Goal: Task Accomplishment & Management: Use online tool/utility

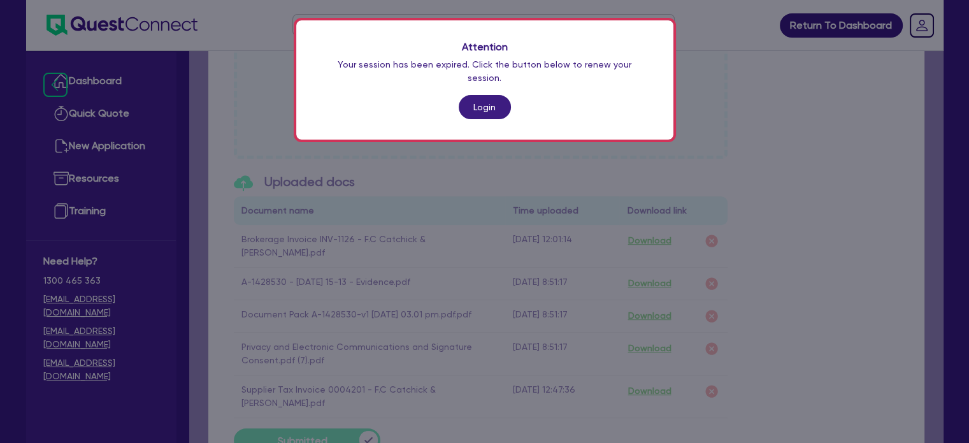
scroll to position [588, 0]
click at [476, 95] on link "Login" at bounding box center [485, 107] width 52 height 24
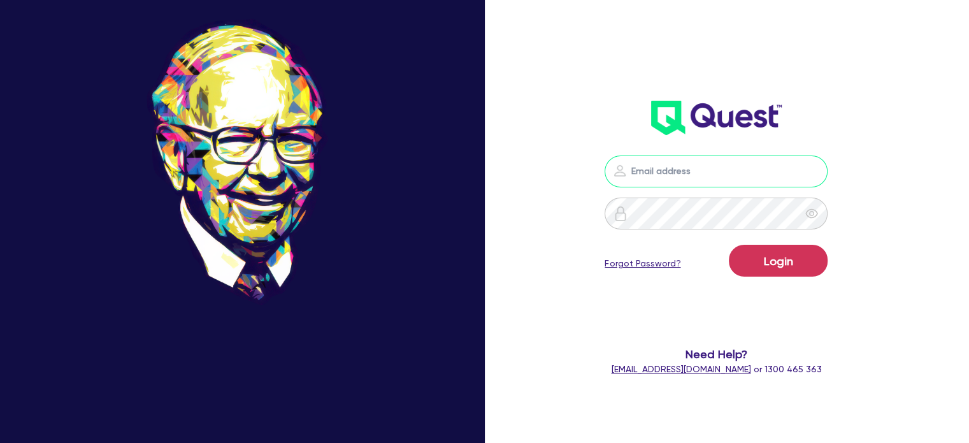
click at [744, 178] on input "email" at bounding box center [716, 172] width 223 height 32
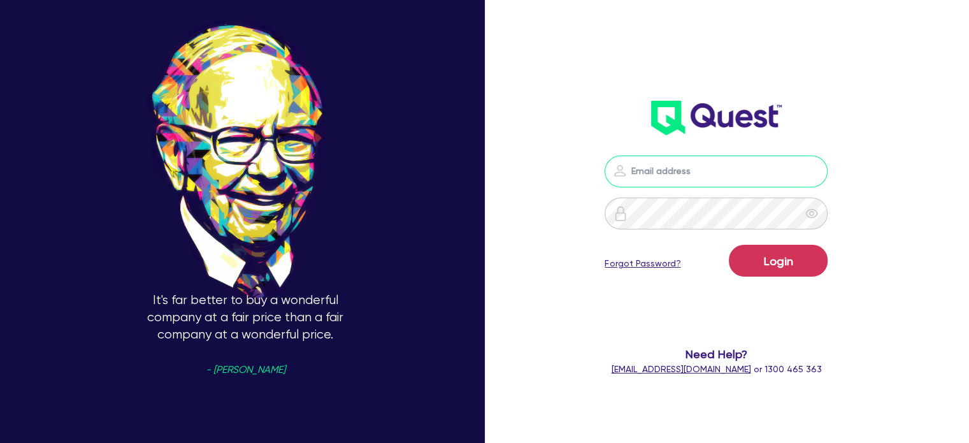
type input "[EMAIL_ADDRESS][PERSON_NAME][DOMAIN_NAME]"
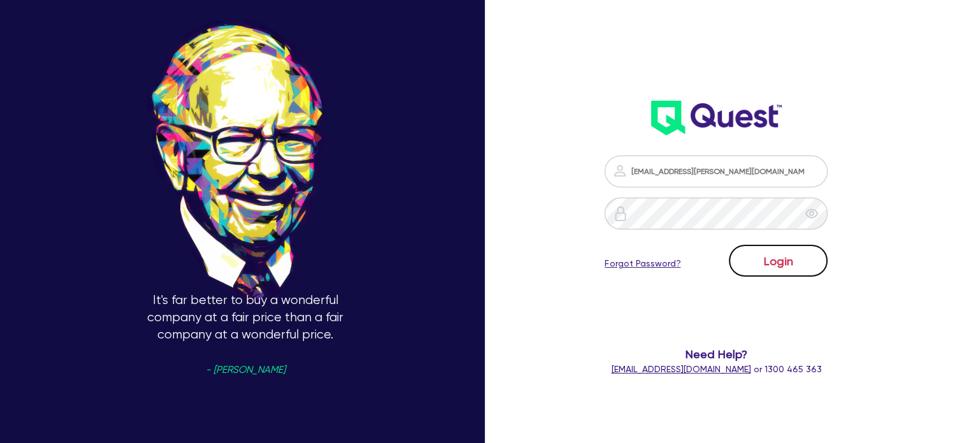
click at [757, 257] on button "Login" at bounding box center [778, 261] width 99 height 32
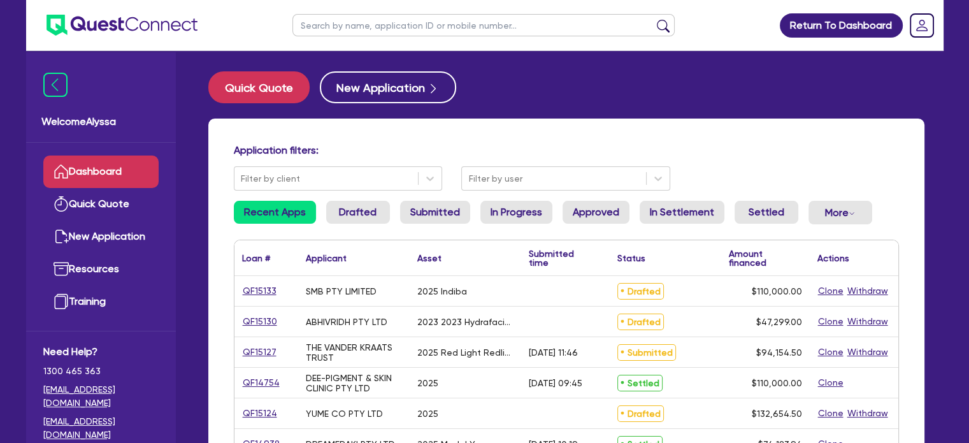
click at [363, 29] on input "text" at bounding box center [484, 25] width 382 height 22
type input "SYLWIA"
click at [653, 19] on button "submit" at bounding box center [663, 28] width 20 height 18
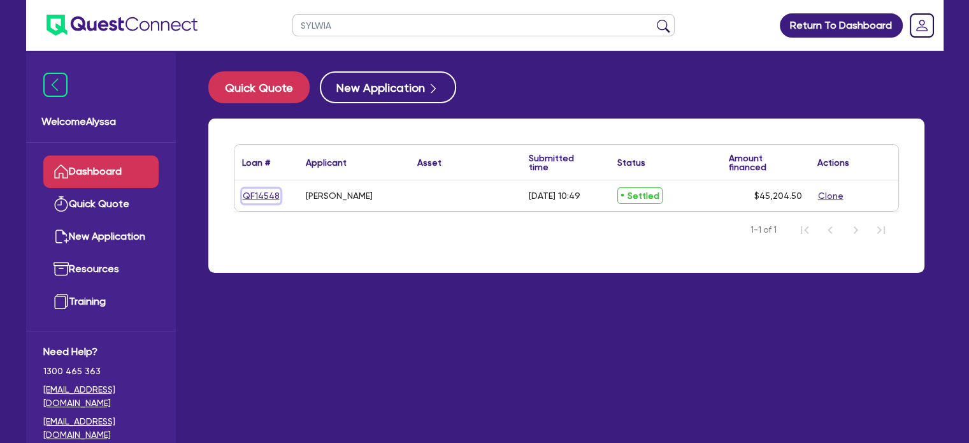
click at [261, 192] on link "QF14548" at bounding box center [261, 196] width 38 height 15
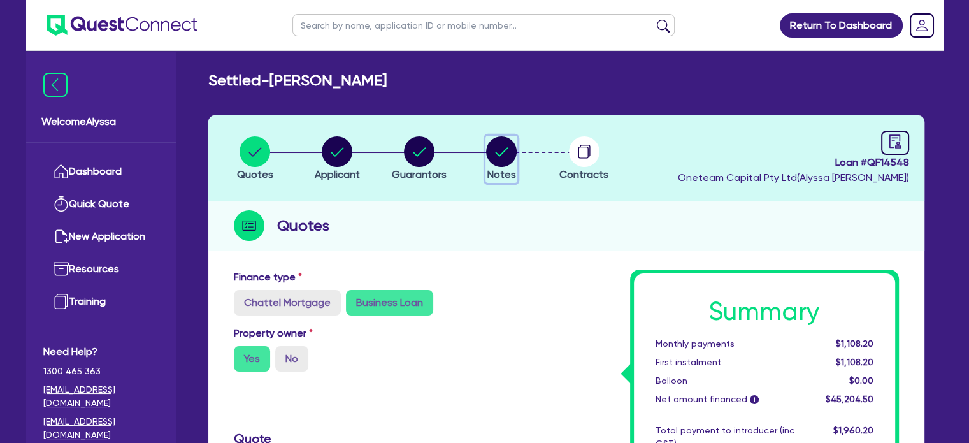
click at [505, 143] on circle "button" at bounding box center [501, 151] width 31 height 31
select select "Other"
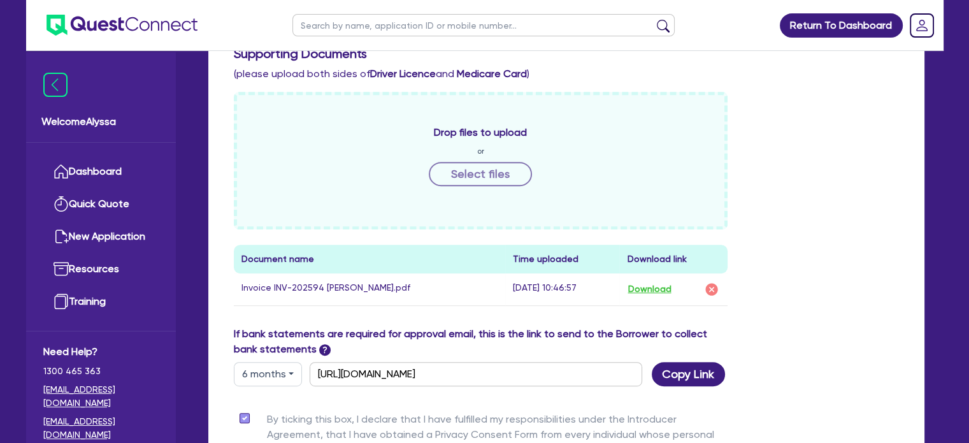
scroll to position [599, 0]
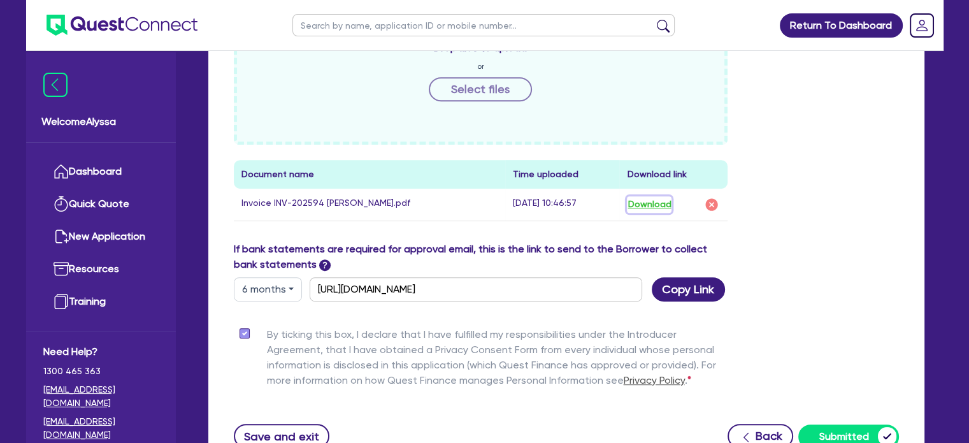
click at [659, 206] on button "Download" at bounding box center [649, 204] width 45 height 17
click at [379, 23] on input "text" at bounding box center [484, 25] width 382 height 22
type input "[GEOGRAPHIC_DATA]"
click button "submit" at bounding box center [663, 28] width 20 height 18
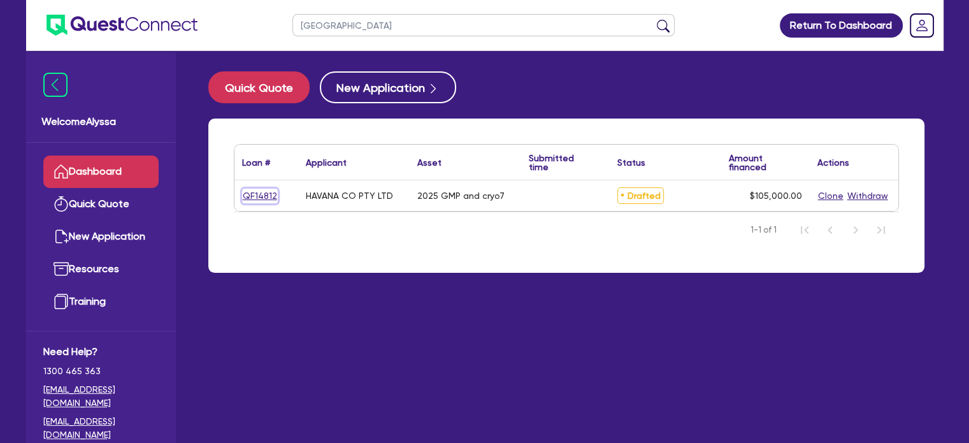
click at [252, 199] on link "QF14812" at bounding box center [260, 196] width 36 height 15
select select "TERTIARY_ASSETS"
select select "BEAUTY_EQUIPMENT"
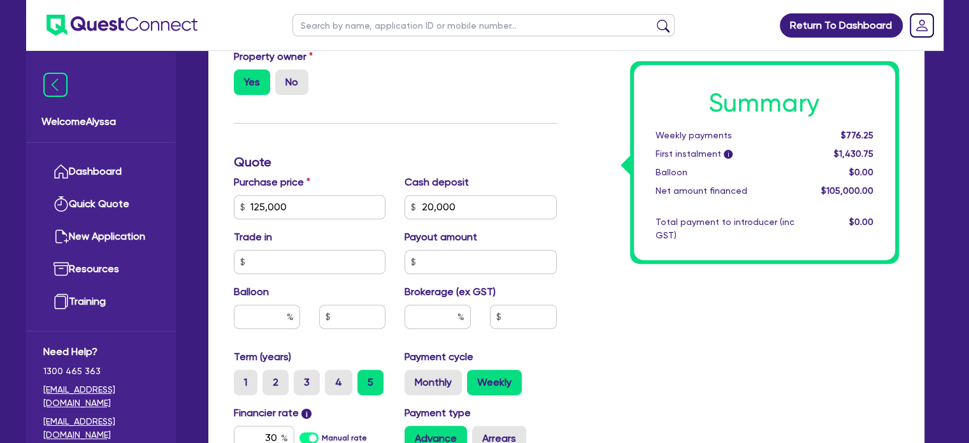
scroll to position [441, 0]
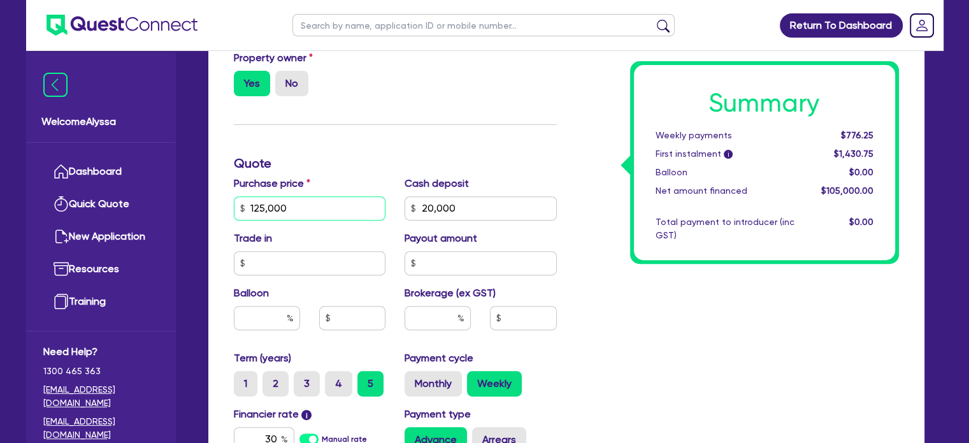
drag, startPoint x: 331, startPoint y: 208, endPoint x: 214, endPoint y: 202, distance: 116.8
click at [214, 202] on div "Finance type Chattel Mortgage Business Loan Asset type category Select Cars and…" at bounding box center [566, 230] width 716 height 816
type input "125,000"
type input "20,000"
type input "125,000"
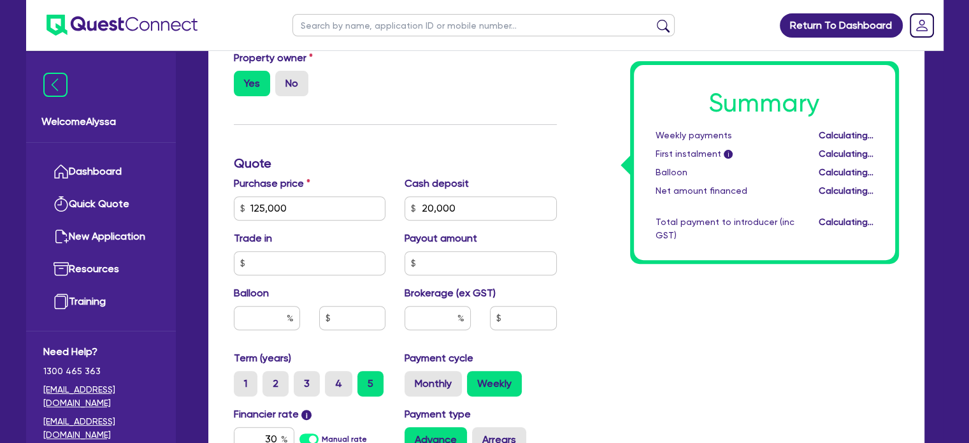
type input "20,000"
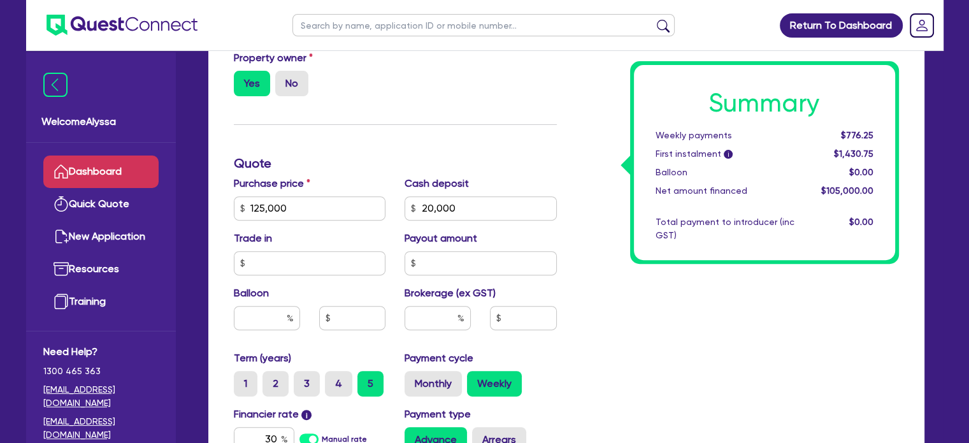
click at [68, 167] on icon at bounding box center [61, 171] width 15 height 15
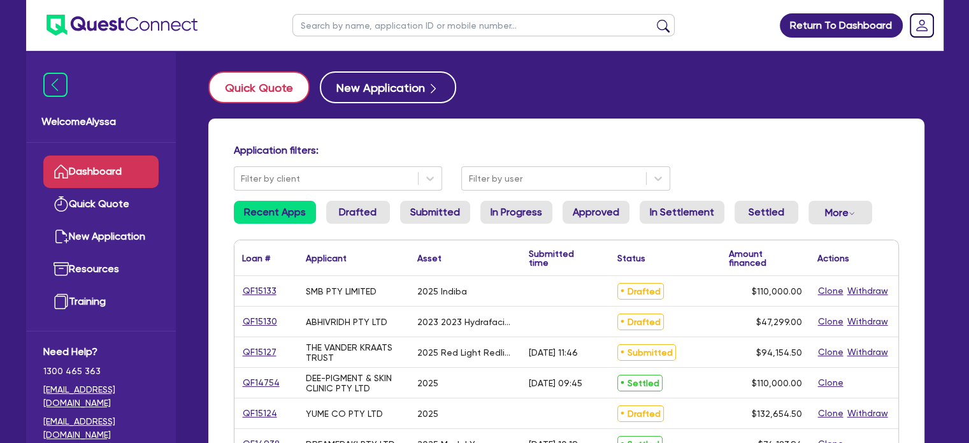
click at [275, 89] on button "Quick Quote" at bounding box center [258, 87] width 101 height 32
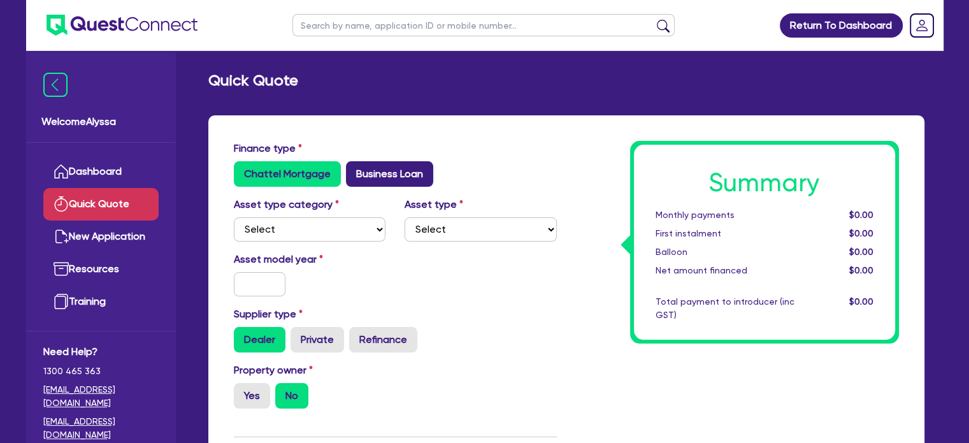
click at [376, 177] on label "Business Loan" at bounding box center [389, 173] width 87 height 25
click at [354, 170] on input "Business Loan" at bounding box center [350, 165] width 8 height 8
radio input "true"
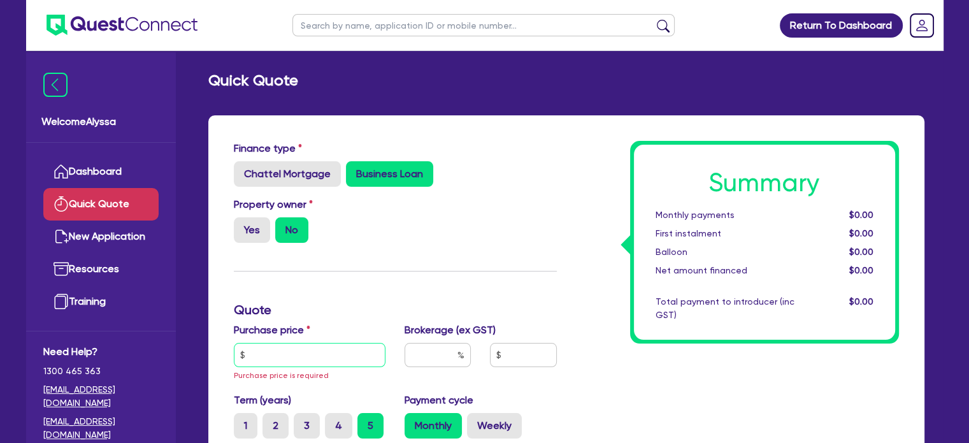
click at [272, 353] on input "text" at bounding box center [310, 355] width 152 height 24
paste input "69,300"
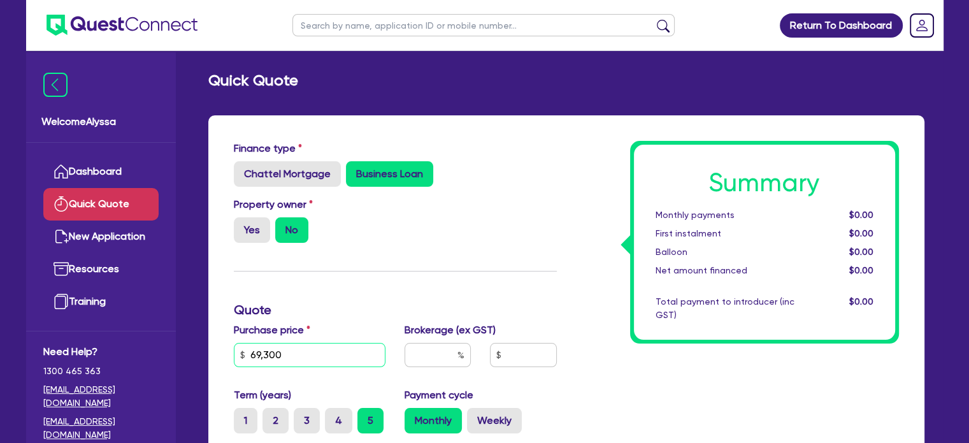
type input "69,300"
click at [388, 321] on div "Finance type Chattel Mortgage Business Loan Asset type category Select Cars and…" at bounding box center [395, 383] width 342 height 484
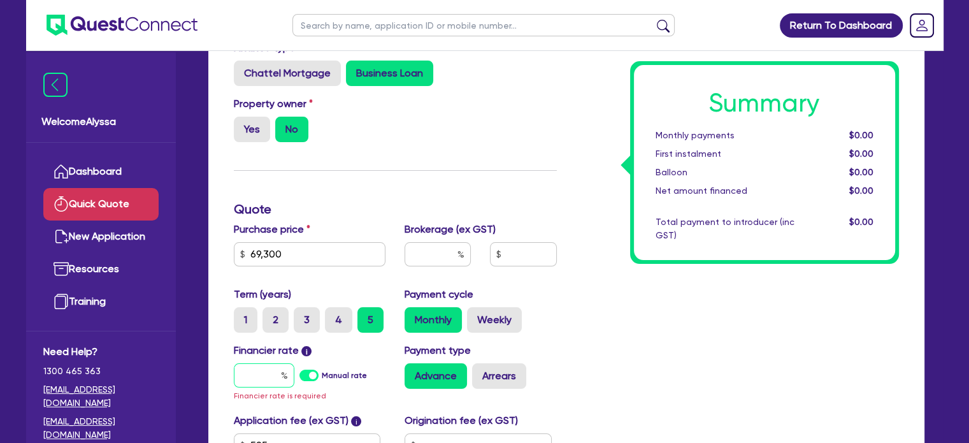
click at [261, 366] on input "text" at bounding box center [264, 375] width 61 height 24
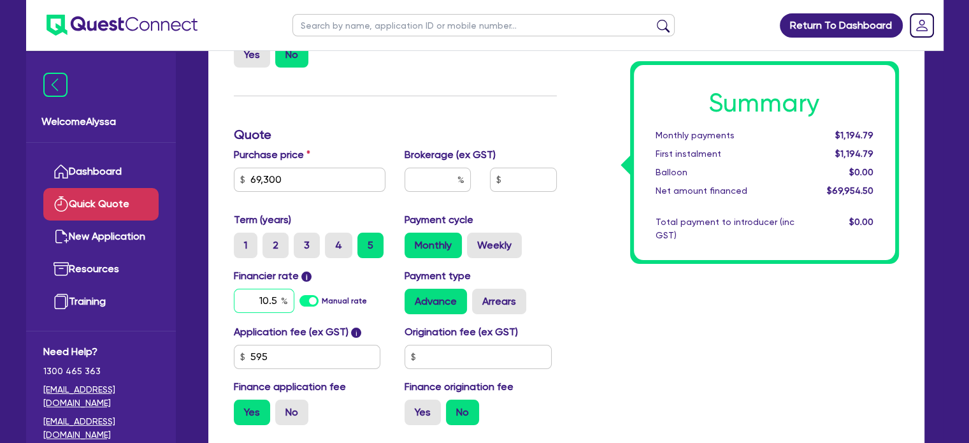
scroll to position [177, 0]
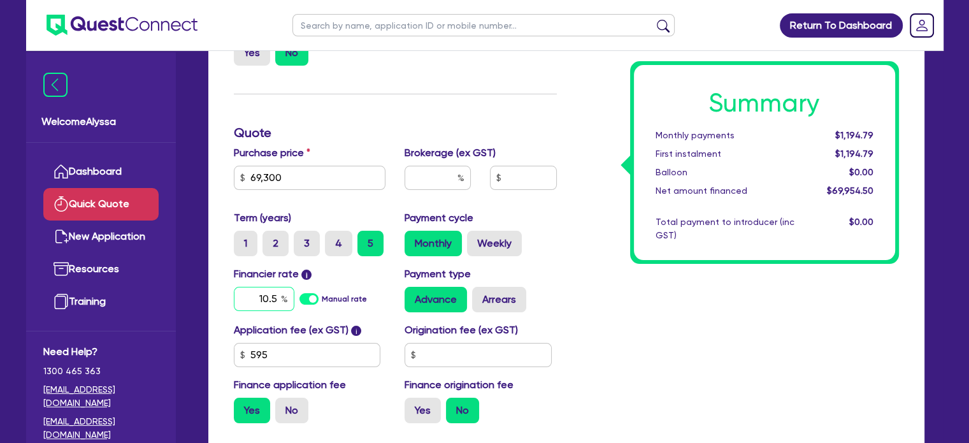
type input "10.5"
click at [582, 282] on div "Summary Monthly payments Calculating... First instalment Calculating... Balloon…" at bounding box center [738, 199] width 342 height 470
click at [498, 238] on label "Weekly" at bounding box center [494, 243] width 55 height 25
click at [475, 238] on input "Weekly" at bounding box center [471, 235] width 8 height 8
radio input "true"
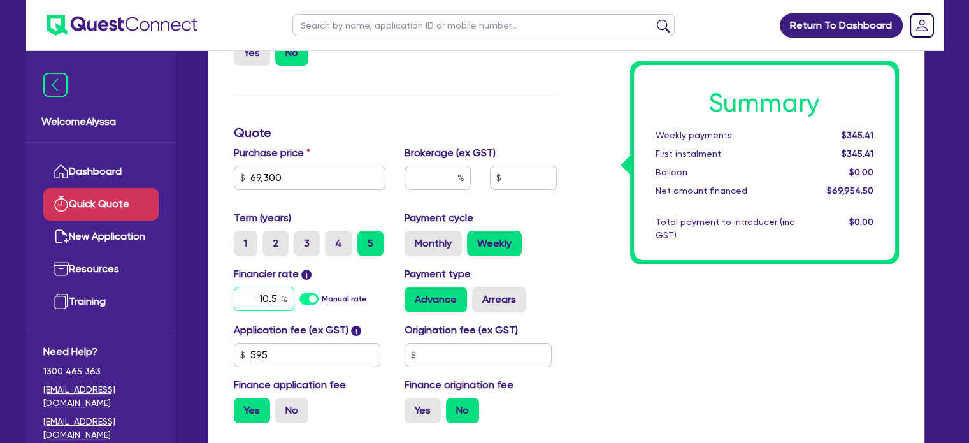
click at [255, 293] on input "10.5" at bounding box center [264, 299] width 61 height 24
click at [678, 362] on div "Summary Weekly payments $345.41 First instalment $345.41 Balloon $0.00 Net amou…" at bounding box center [738, 199] width 342 height 470
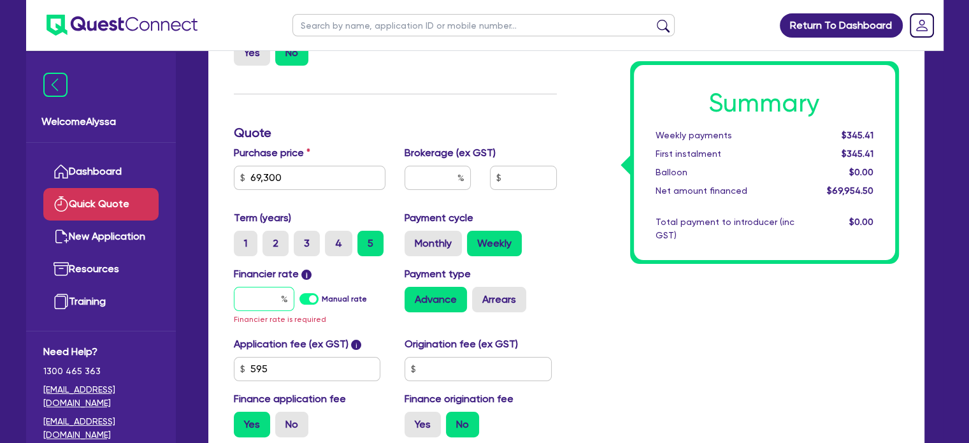
click at [265, 296] on input "text" at bounding box center [264, 299] width 61 height 24
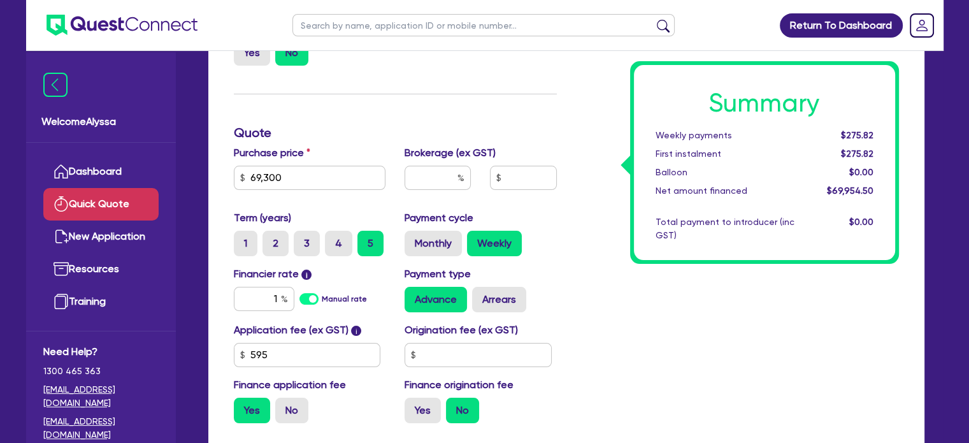
click at [607, 317] on div "Summary Weekly payments $275.82 First instalment $275.82 Balloon $0.00 Net amou…" at bounding box center [738, 199] width 342 height 470
click at [275, 301] on input "1" at bounding box center [264, 299] width 61 height 24
click at [579, 315] on div "Summary Weekly payments $303.93 First instalment $303.93 Balloon $0.00 Net amou…" at bounding box center [738, 199] width 342 height 470
click at [273, 295] on input "5" at bounding box center [264, 299] width 61 height 24
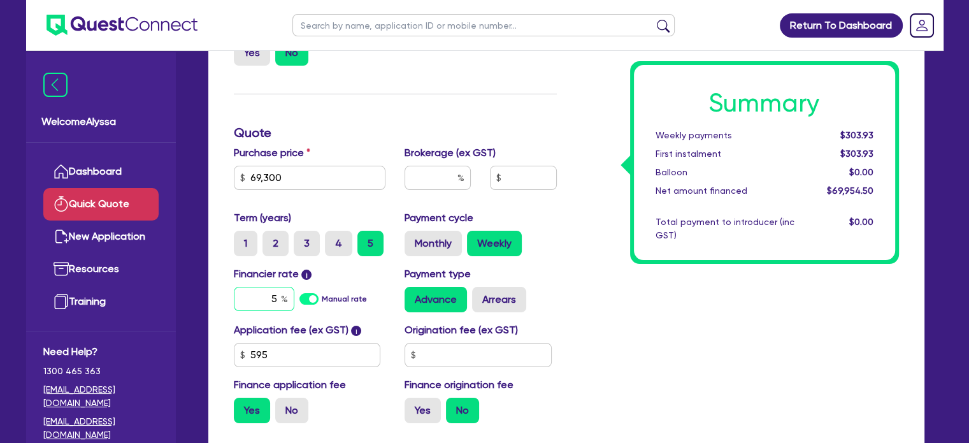
click at [273, 295] on input "5" at bounding box center [264, 299] width 61 height 24
type input "6"
click at [667, 333] on div "Summary Weekly payments $311.23 First instalment $311.23 Balloon $0.00 Net amou…" at bounding box center [738, 199] width 342 height 470
click at [284, 410] on label "No" at bounding box center [291, 410] width 33 height 25
click at [284, 406] on input "No" at bounding box center [279, 402] width 8 height 8
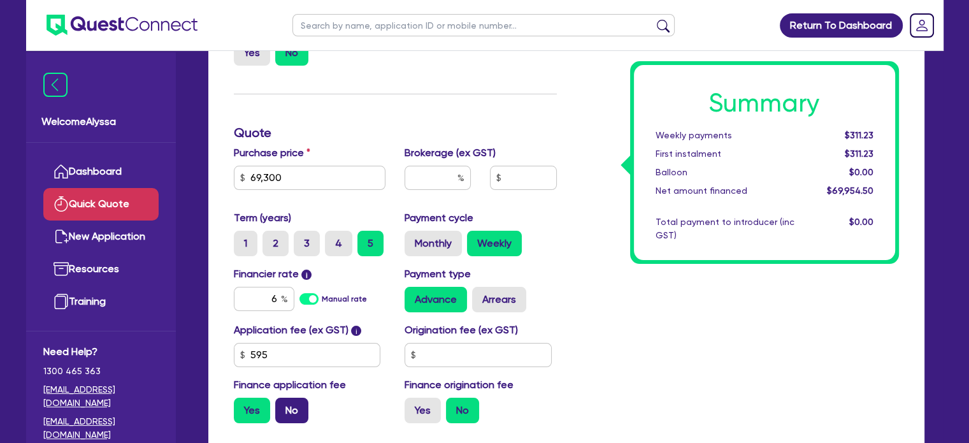
radio input "true"
drag, startPoint x: 231, startPoint y: 408, endPoint x: 251, endPoint y: 416, distance: 21.8
click at [251, 416] on label "Yes" at bounding box center [252, 410] width 36 height 25
click at [242, 406] on input "Yes" at bounding box center [238, 402] width 8 height 8
radio input "true"
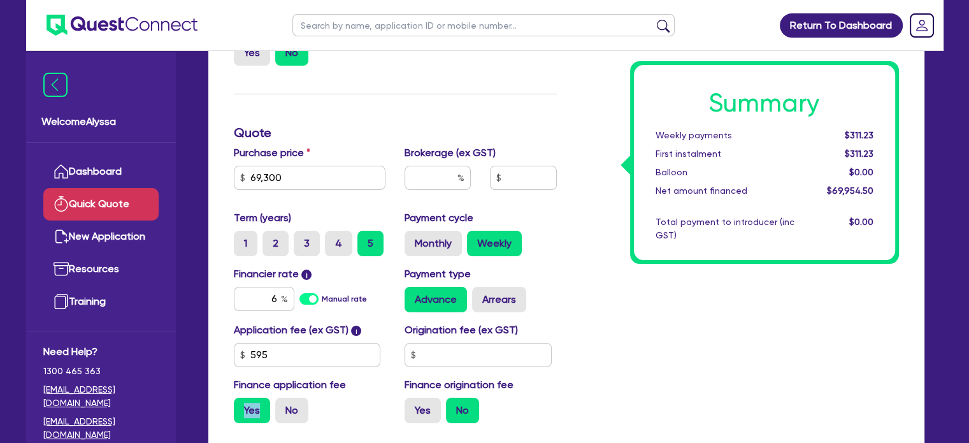
click at [251, 416] on label "Yes" at bounding box center [252, 410] width 36 height 25
click at [242, 406] on input "Yes" at bounding box center [238, 402] width 8 height 8
click at [278, 303] on input "6" at bounding box center [264, 299] width 61 height 24
click at [688, 311] on div "Summary Weekly payments $311.96 First instalment $311.96 Balloon $0.00 Net amou…" at bounding box center [738, 199] width 342 height 470
click at [277, 294] on input "6.1" at bounding box center [264, 299] width 61 height 24
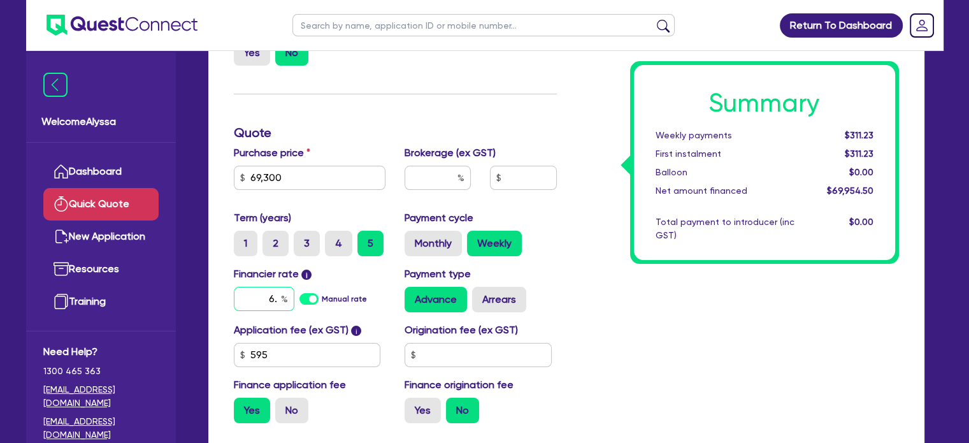
type input "6"
type input "7.49"
click at [380, 27] on input "text" at bounding box center [484, 25] width 382 height 22
type input "j"
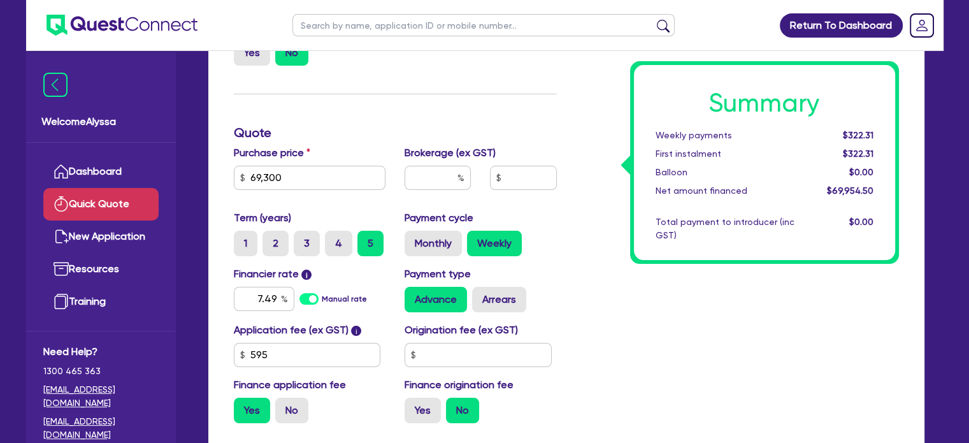
click at [698, 351] on div "Summary Weekly payments $322.31 First instalment $322.31 Balloon $0.00 Net amou…" at bounding box center [738, 199] width 342 height 470
click at [291, 415] on label "No" at bounding box center [291, 410] width 33 height 25
click at [284, 406] on input "No" at bounding box center [279, 402] width 8 height 8
radio input "true"
click at [246, 409] on label "Yes" at bounding box center [252, 410] width 36 height 25
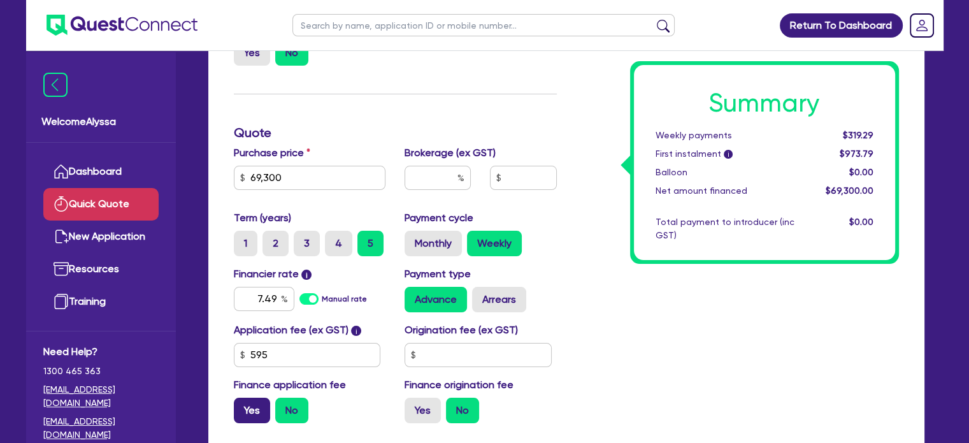
click at [242, 406] on input "Yes" at bounding box center [238, 402] width 8 height 8
radio input "true"
click at [303, 401] on label "No" at bounding box center [291, 410] width 33 height 25
click at [284, 401] on input "No" at bounding box center [279, 402] width 8 height 8
radio input "true"
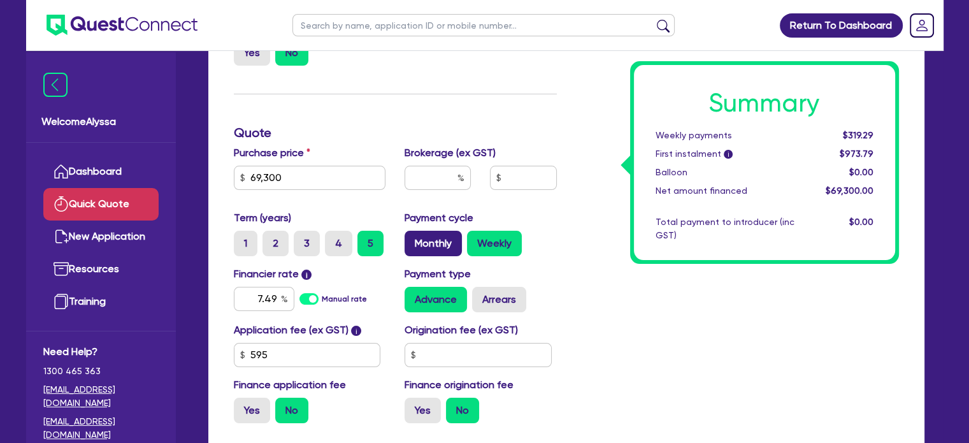
click at [435, 249] on label "Monthly" at bounding box center [433, 243] width 57 height 25
click at [413, 239] on input "Monthly" at bounding box center [409, 235] width 8 height 8
radio input "true"
click at [485, 236] on label "Weekly" at bounding box center [494, 243] width 55 height 25
click at [475, 236] on input "Weekly" at bounding box center [471, 235] width 8 height 8
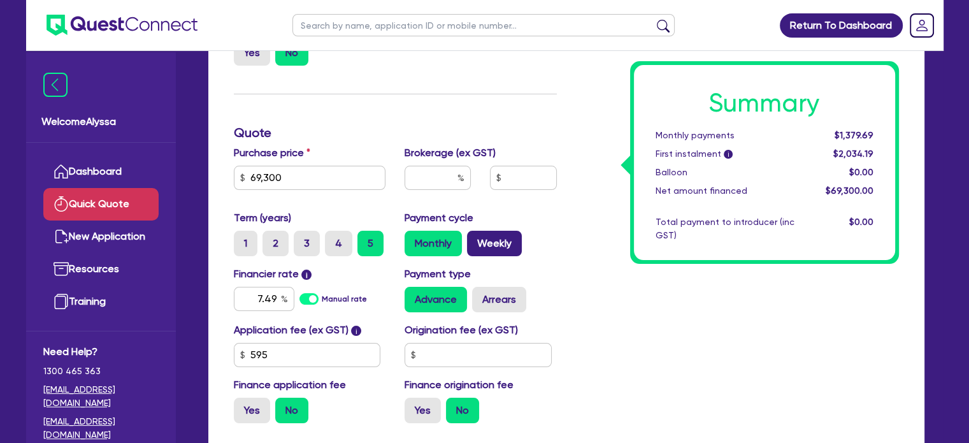
radio input "true"
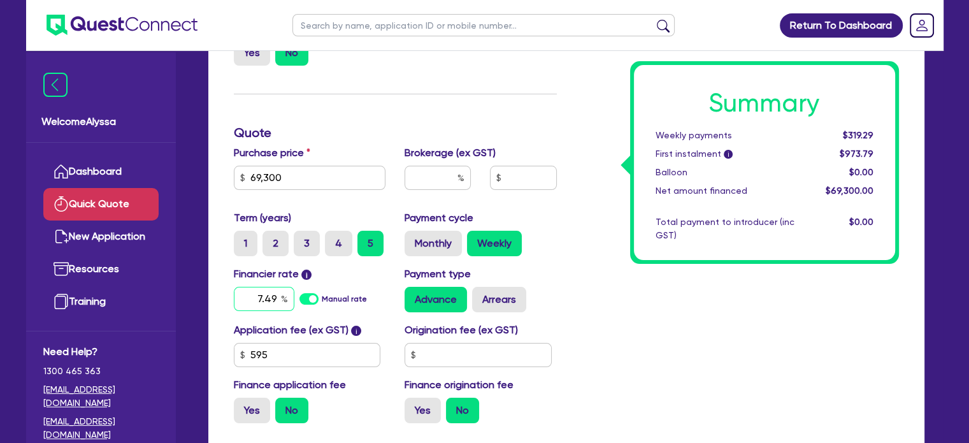
click at [267, 295] on input "7.49" at bounding box center [264, 299] width 61 height 24
type input "10.5"
click at [533, 296] on div "Advance Arrears" at bounding box center [481, 299] width 152 height 25
click at [436, 175] on input "text" at bounding box center [438, 178] width 66 height 24
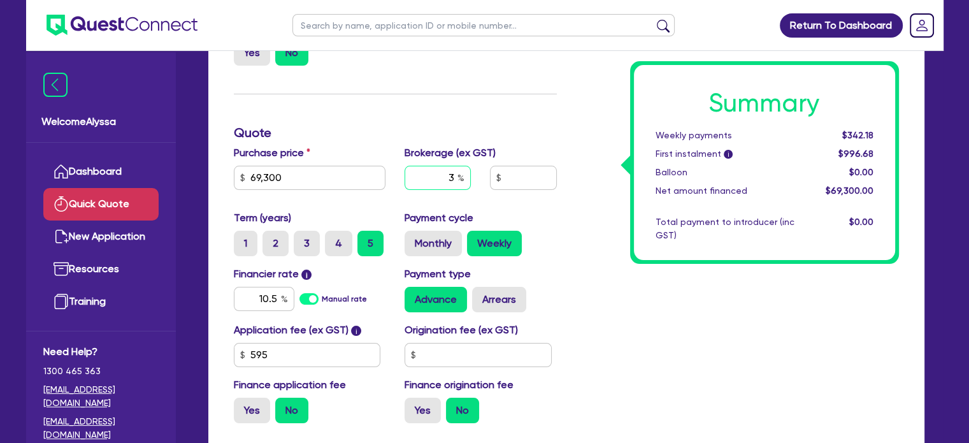
type input "3"
type input "2,079"
click at [540, 210] on div "Payment cycle Monthly Weekly" at bounding box center [480, 233] width 171 height 46
click at [443, 250] on label "Monthly" at bounding box center [433, 243] width 57 height 25
click at [413, 239] on input "Monthly" at bounding box center [409, 235] width 8 height 8
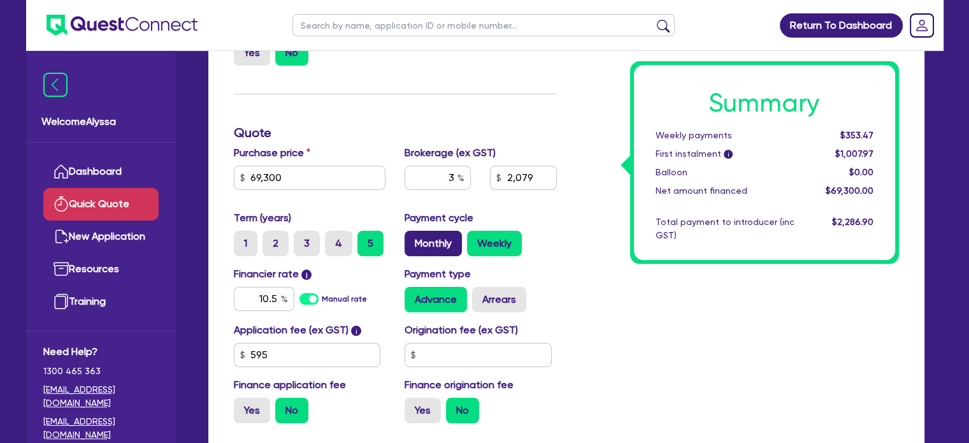
radio input "true"
type input "2,079"
